Goal: Information Seeking & Learning: Check status

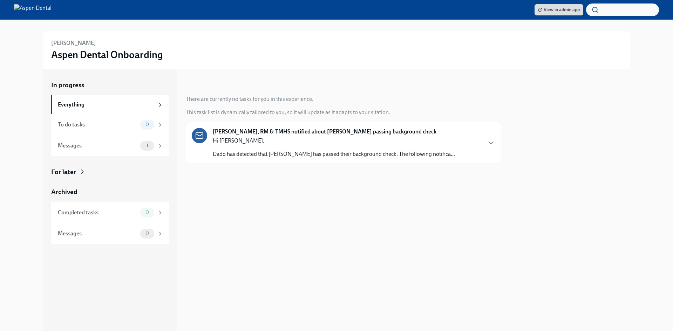
click at [602, 14] on button "button" at bounding box center [622, 10] width 73 height 13
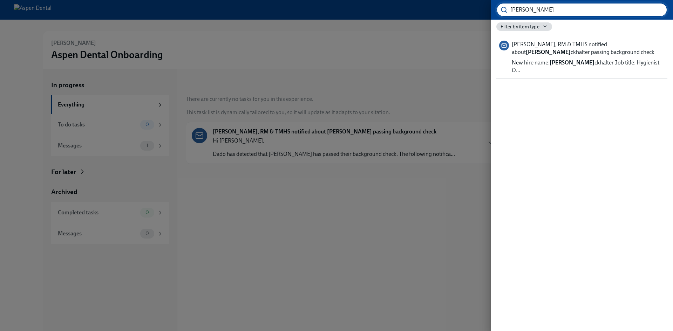
type input "Katlyn Buckhalter"
click at [264, 75] on div at bounding box center [336, 165] width 673 height 331
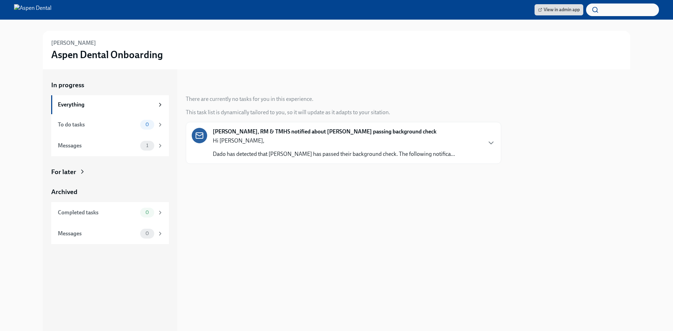
click at [127, 56] on h3 "Aspen Dental Onboarding" at bounding box center [107, 54] width 112 height 13
click at [127, 57] on h3 "Aspen Dental Onboarding" at bounding box center [107, 54] width 112 height 13
click at [120, 127] on div "To do tasks" at bounding box center [98, 125] width 80 height 8
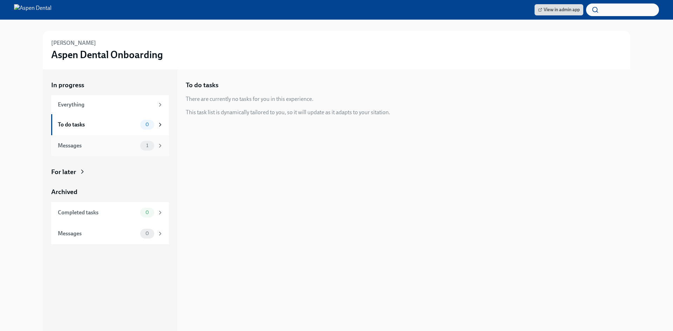
click at [120, 141] on div "Messages 1" at bounding box center [111, 146] width 106 height 10
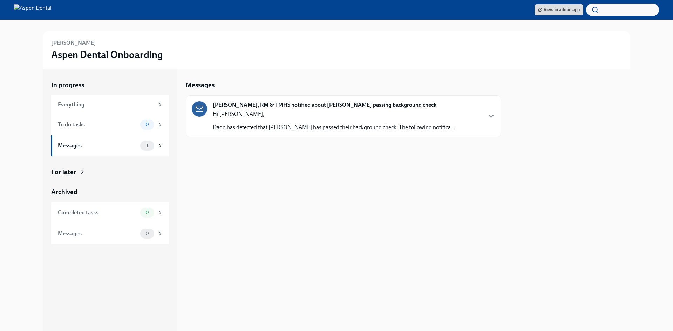
click at [107, 15] on div "View in admin app" at bounding box center [336, 10] width 673 height 20
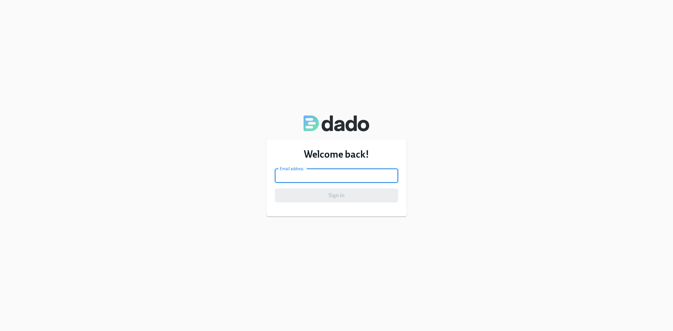
click at [300, 180] on input "email" at bounding box center [336, 176] width 123 height 14
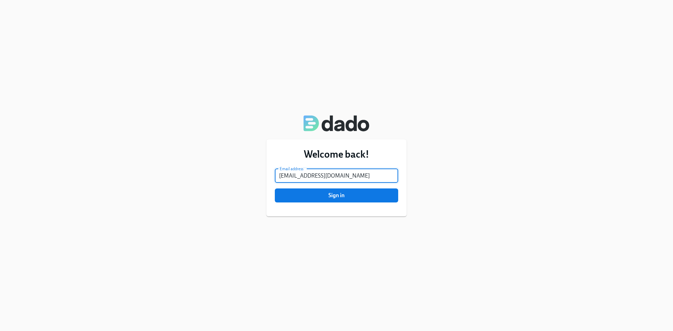
type input "caitlyn.bell@aspendental.com"
click at [275, 189] on button "Sign in" at bounding box center [336, 196] width 123 height 14
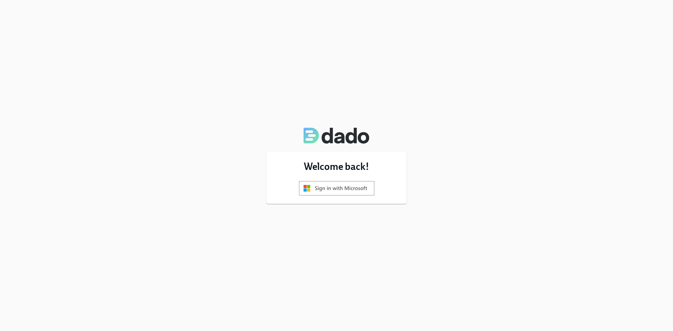
click at [329, 198] on div "Welcome back!" at bounding box center [336, 178] width 140 height 52
click at [328, 192] on img at bounding box center [336, 188] width 75 height 14
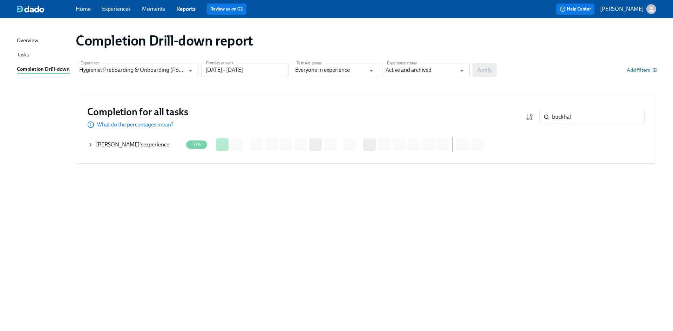
click at [156, 150] on div "[PERSON_NAME] 's experience" at bounding box center [135, 145] width 95 height 14
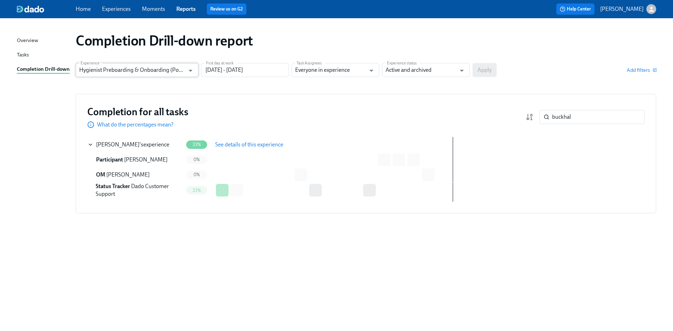
click at [156, 73] on input "Hygienist Preboarding & Onboarding (Post-pilot roll-out)" at bounding box center [132, 70] width 106 height 14
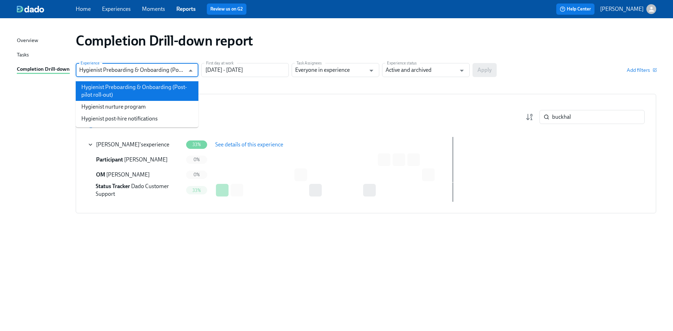
click at [212, 38] on h1 "Completion Drill-down report" at bounding box center [164, 40] width 177 height 17
